Goal: Information Seeking & Learning: Learn about a topic

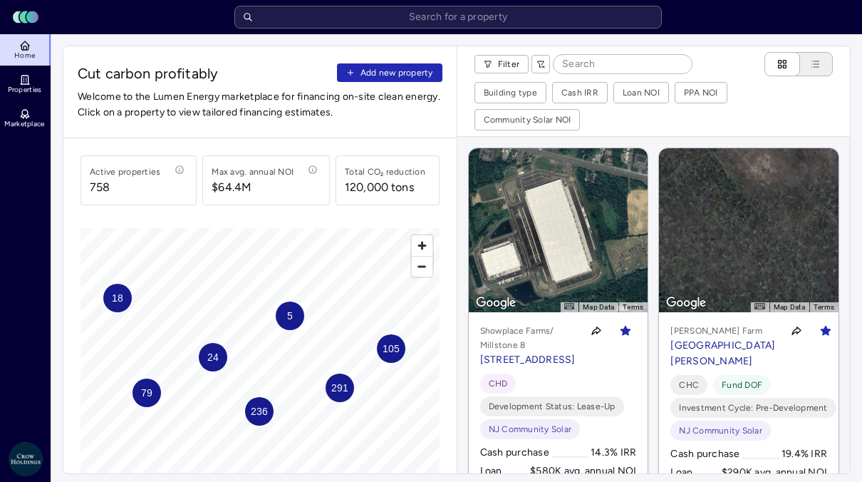
click at [511, 73] on div "Filter" at bounding box center [583, 64] width 219 height 24
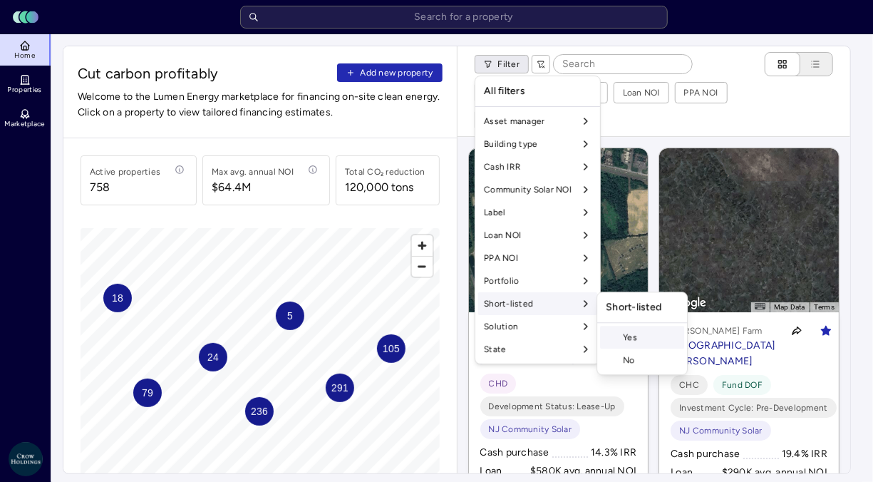
click at [644, 345] on div "Yes" at bounding box center [642, 337] width 84 height 23
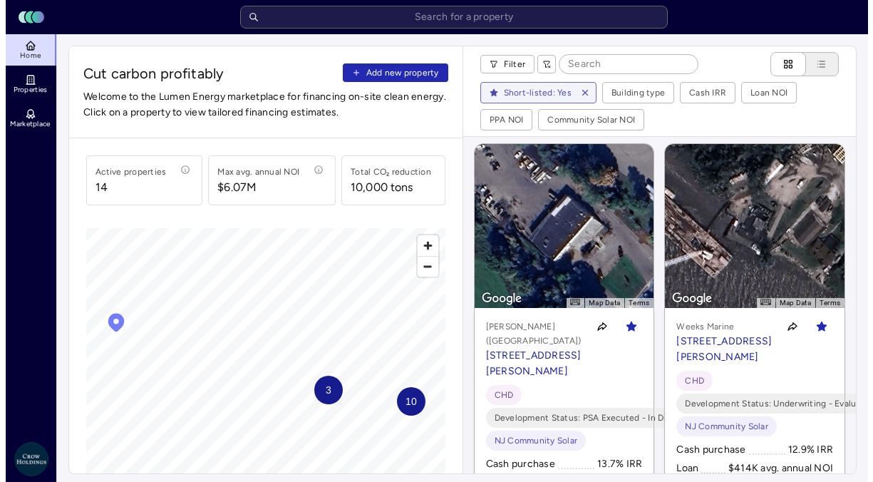
scroll to position [427, 0]
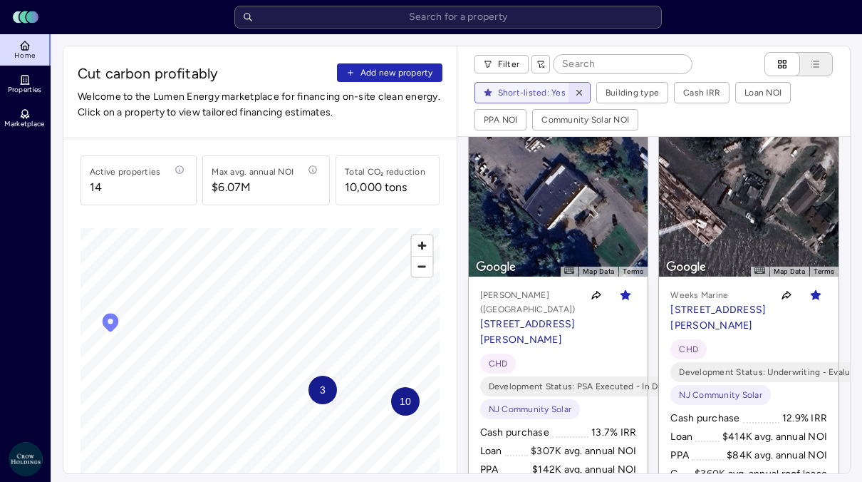
click at [574, 90] on icon "button" at bounding box center [579, 93] width 10 height 10
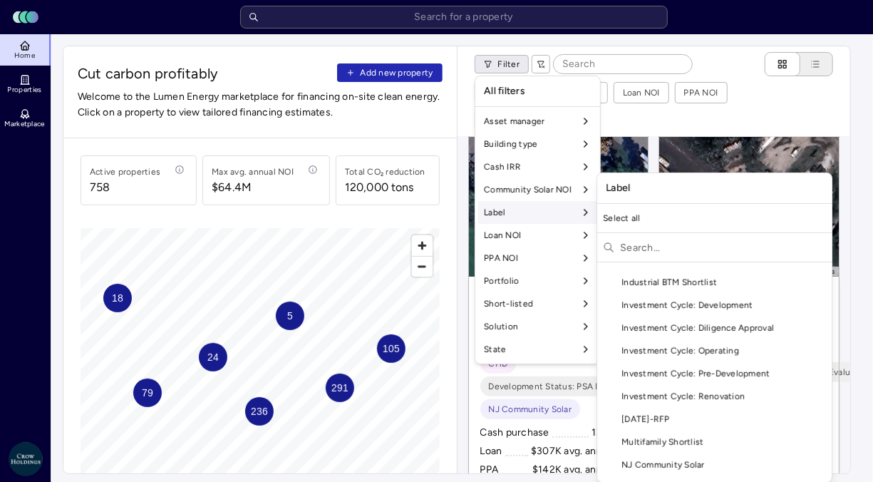
scroll to position [470, 0]
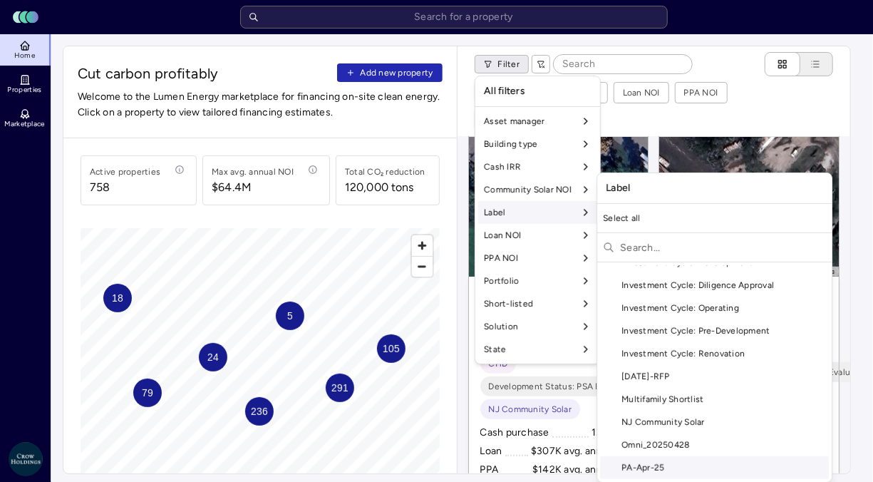
click at [707, 464] on div "PA-Apr-25" at bounding box center [714, 467] width 229 height 23
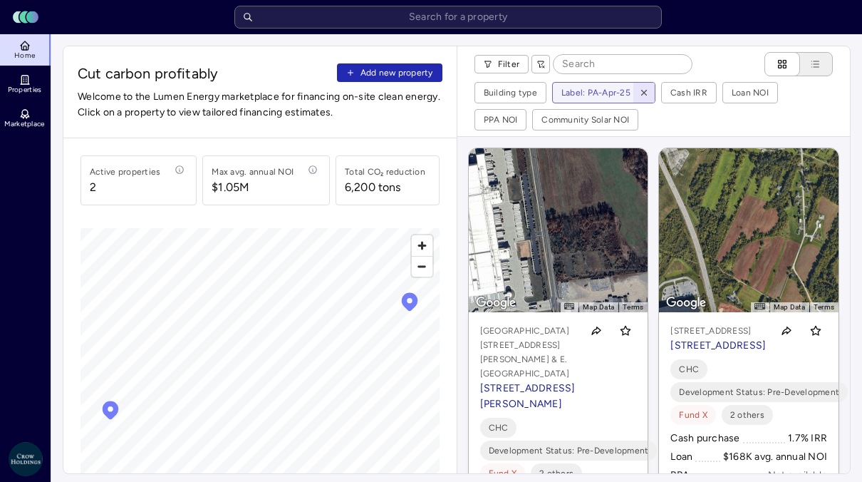
click at [643, 85] on span "button" at bounding box center [644, 93] width 16 height 16
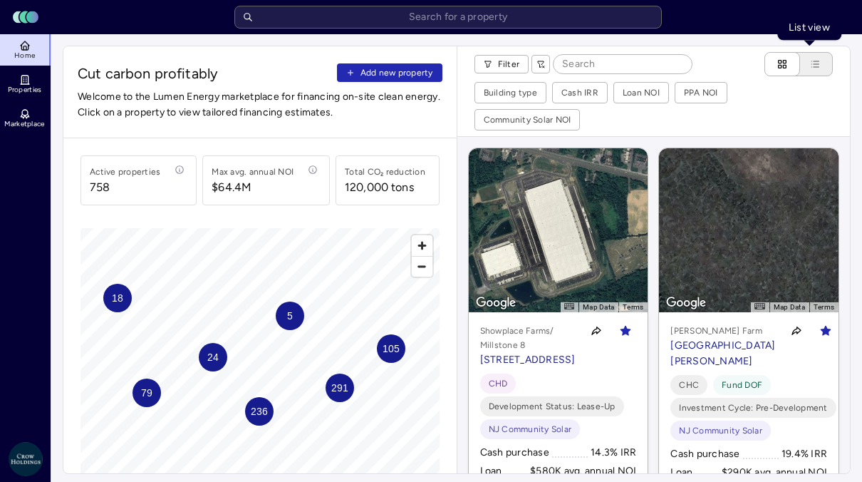
click at [812, 63] on icon "List view" at bounding box center [814, 63] width 11 height 11
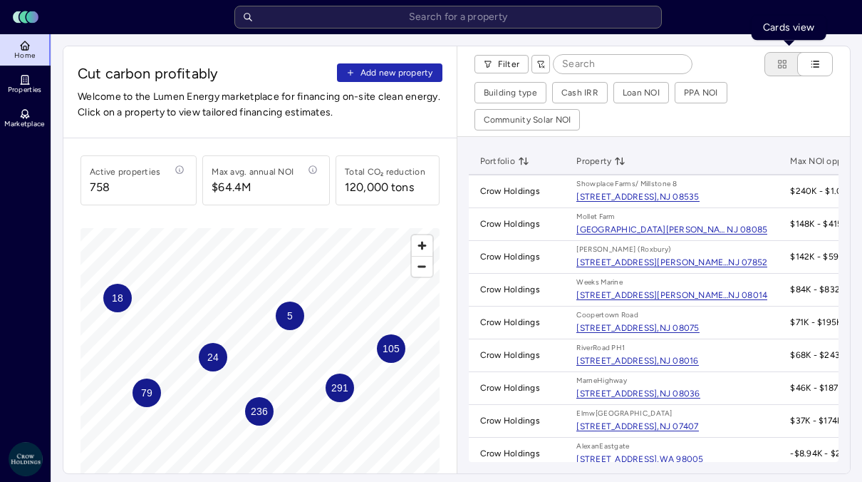
click at [777, 63] on icon "Cards view" at bounding box center [781, 63] width 11 height 11
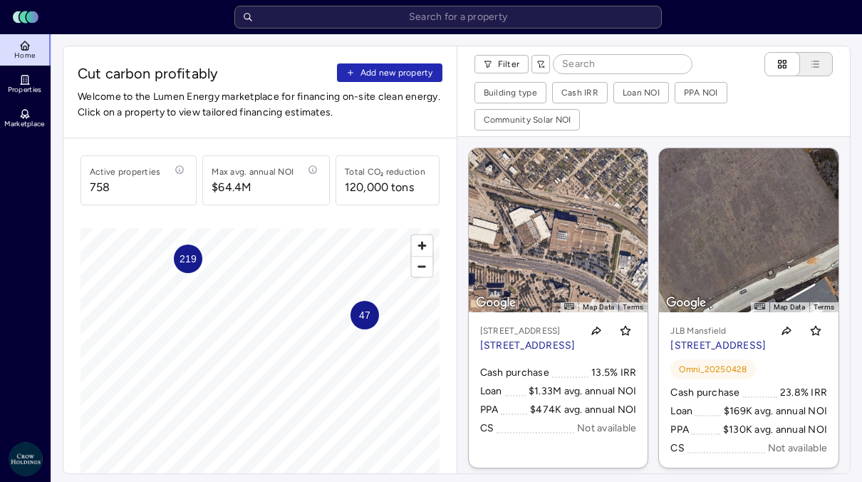
click at [422, 274] on span "Zoom out" at bounding box center [422, 266] width 21 height 20
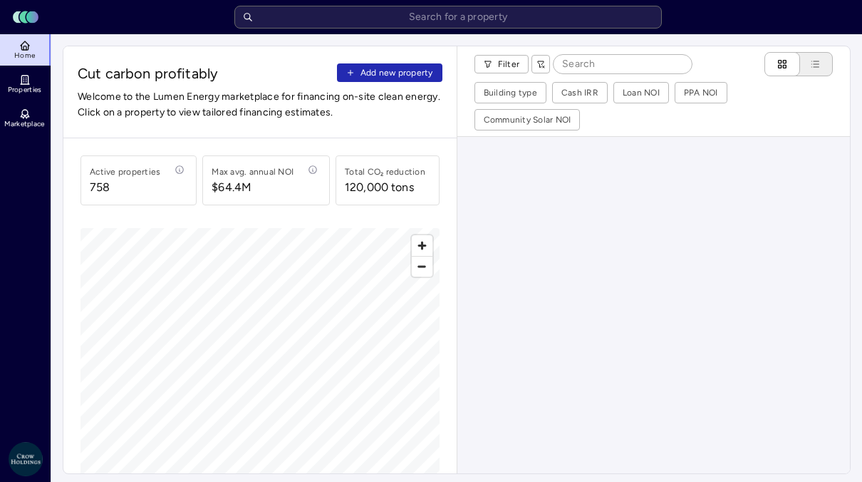
click at [65, 372] on div "Active properties 758 Max avg. annual NOI $64.4M Total CO₂ reduction 120,000 to…" at bounding box center [259, 334] width 393 height 392
click at [79, 419] on div "Active properties 758 Max avg. annual NOI $64.4M Total CO₂ reduction 120,000 to…" at bounding box center [259, 334] width 393 height 392
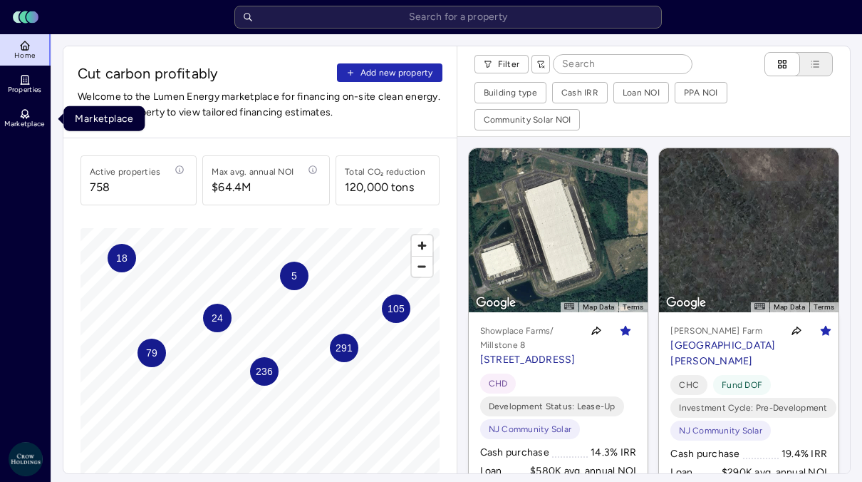
click at [36, 116] on link "Marketplace" at bounding box center [26, 118] width 52 height 31
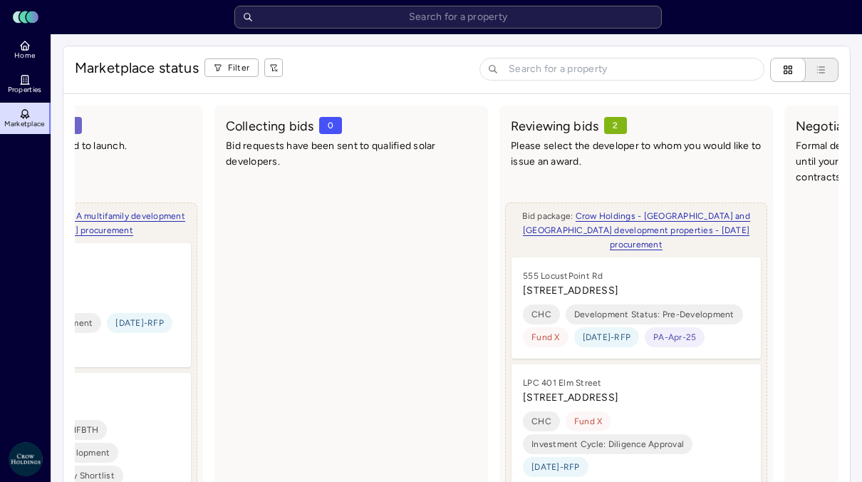
drag, startPoint x: 489, startPoint y: 362, endPoint x: 593, endPoint y: 349, distance: 104.8
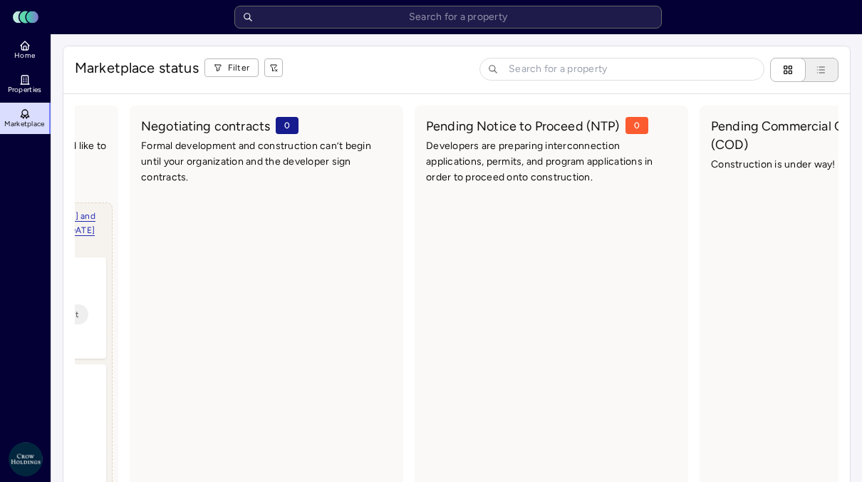
drag, startPoint x: 346, startPoint y: 378, endPoint x: 551, endPoint y: 365, distance: 204.8
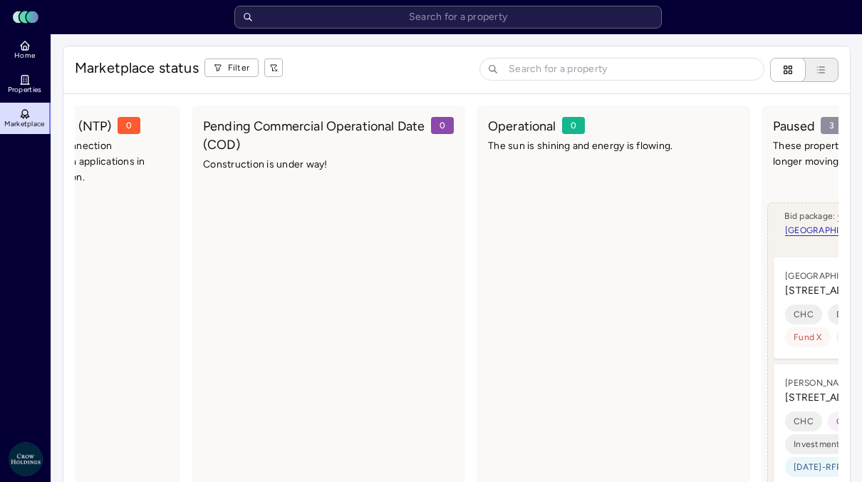
drag, startPoint x: 506, startPoint y: 365, endPoint x: 678, endPoint y: 360, distance: 172.4
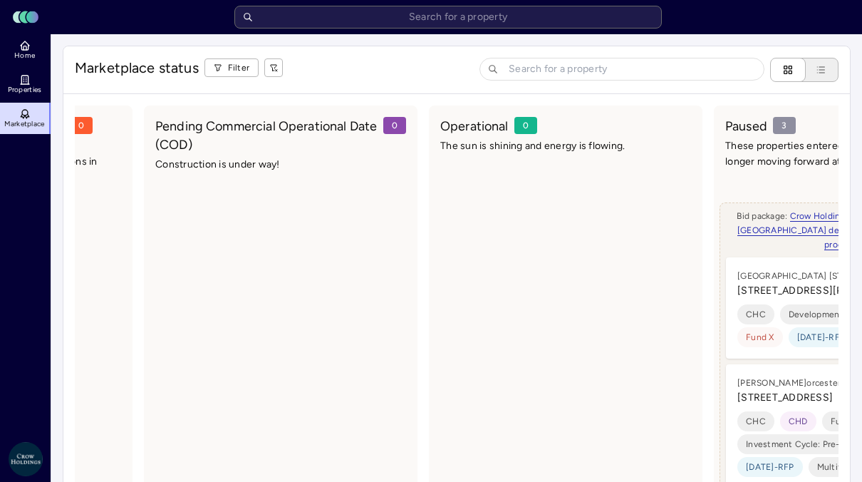
scroll to position [0, 1504]
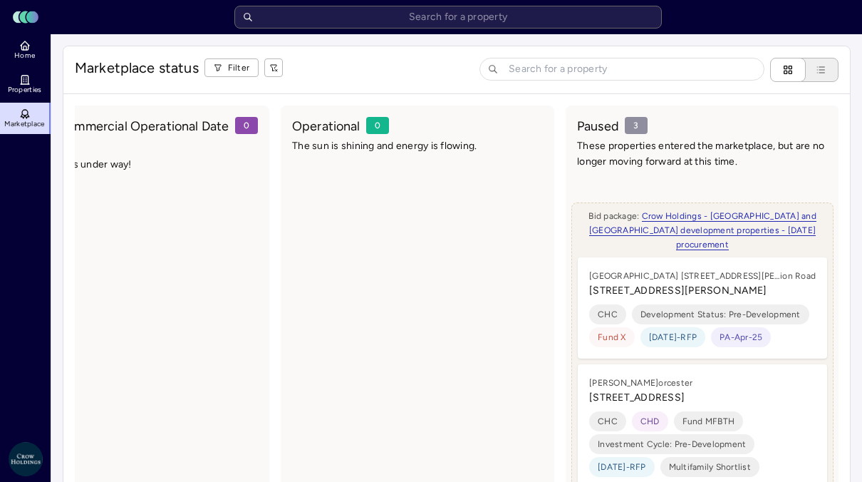
drag, startPoint x: 559, startPoint y: 358, endPoint x: 705, endPoint y: 354, distance: 146.1
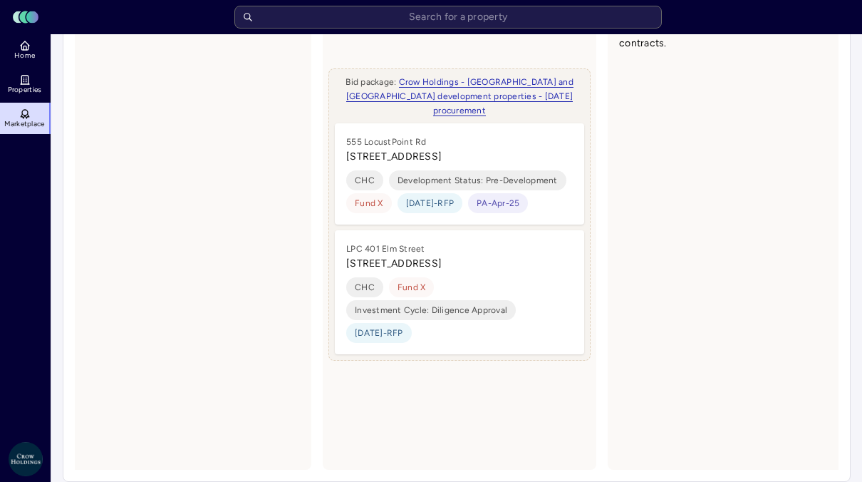
scroll to position [0, 0]
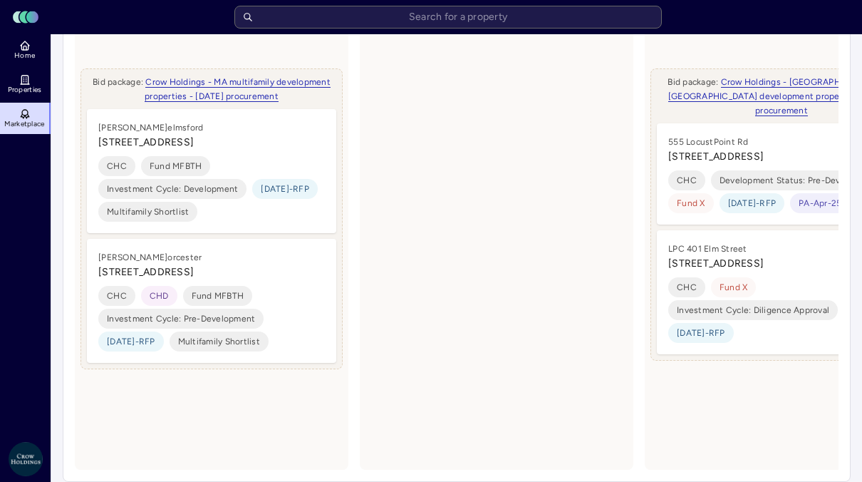
drag, startPoint x: 394, startPoint y: 281, endPoint x: 203, endPoint y: 266, distance: 191.4
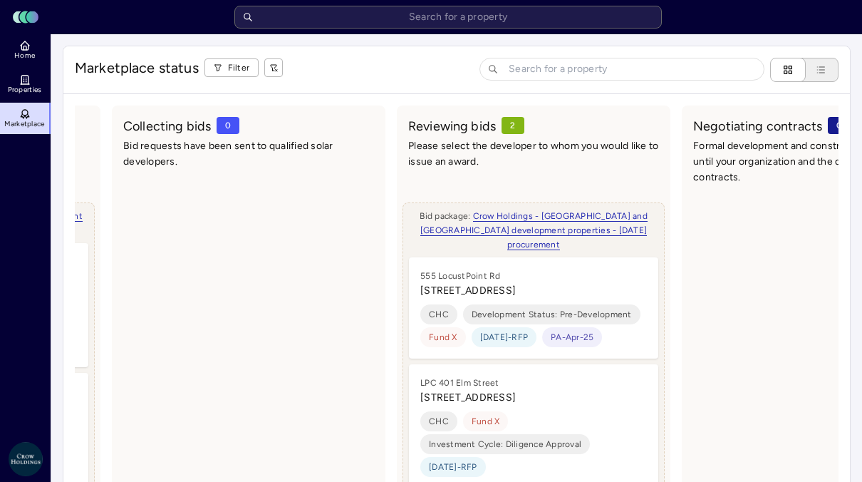
drag, startPoint x: 407, startPoint y: 310, endPoint x: 482, endPoint y: 316, distance: 75.1
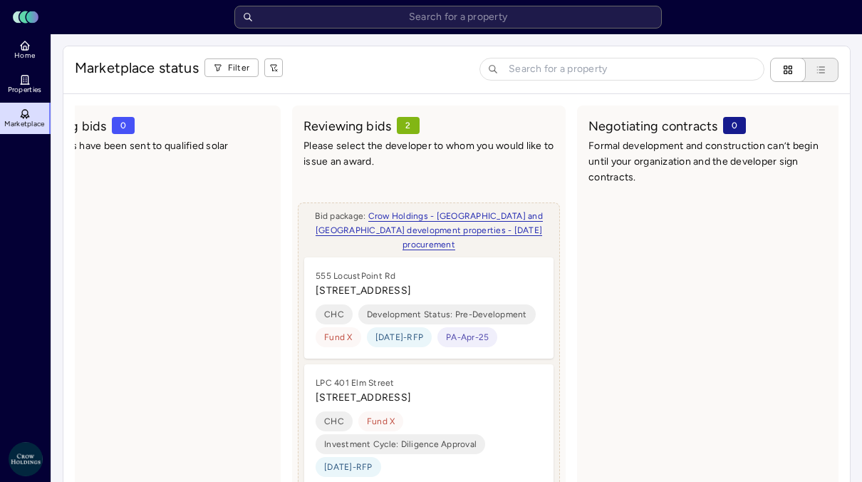
drag, startPoint x: 394, startPoint y: 331, endPoint x: 501, endPoint y: 328, distance: 106.9
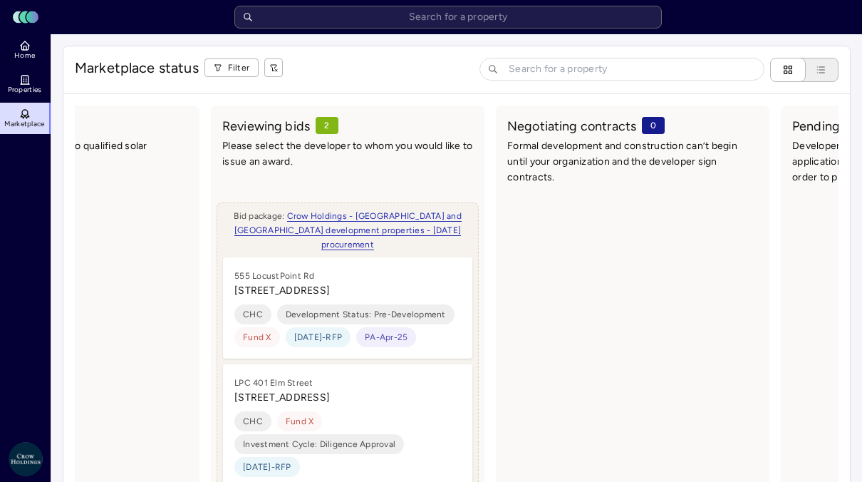
click at [449, 270] on div "[STREET_ADDRESS]" at bounding box center [347, 284] width 227 height 30
